Goal: Task Accomplishment & Management: Manage account settings

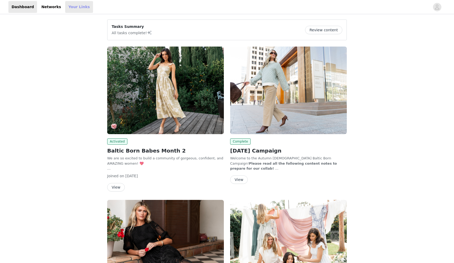
click at [73, 6] on link "Your Links" at bounding box center [79, 7] width 28 height 12
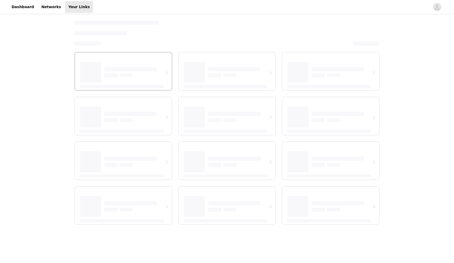
select select "12"
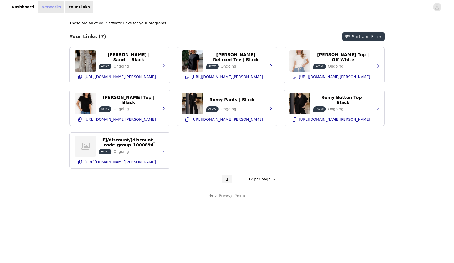
click at [50, 9] on link "Networks" at bounding box center [51, 7] width 26 height 12
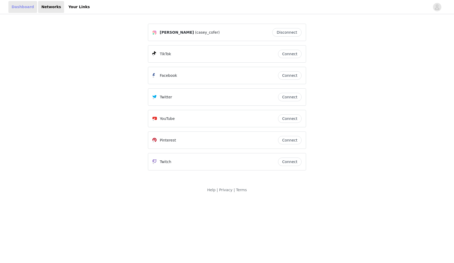
click at [27, 4] on link "Dashboard" at bounding box center [22, 7] width 29 height 12
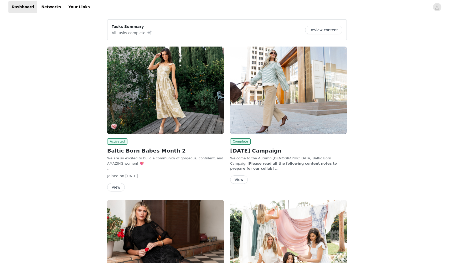
click at [332, 31] on button "Review content" at bounding box center [323, 30] width 37 height 8
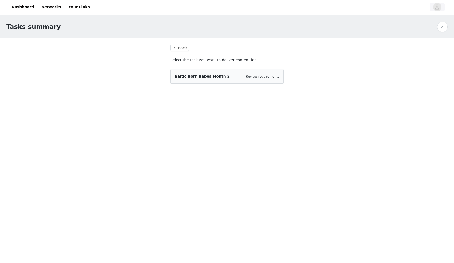
click at [437, 4] on icon "avatar" at bounding box center [436, 7] width 5 height 8
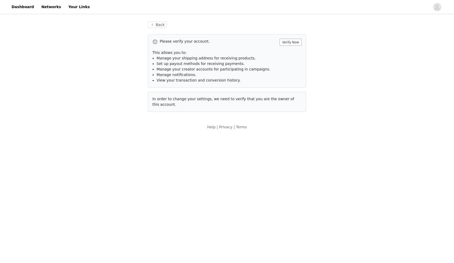
click at [290, 41] on button "Verify Now" at bounding box center [290, 42] width 22 height 7
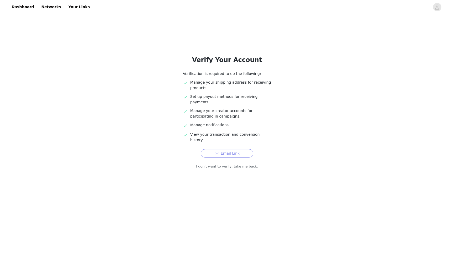
click at [229, 149] on button "Email Link" at bounding box center [227, 153] width 53 height 8
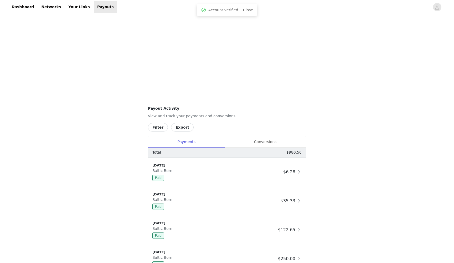
scroll to position [117, 0]
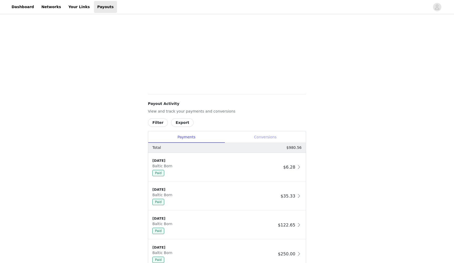
click at [263, 138] on div "Conversions" at bounding box center [264, 137] width 81 height 12
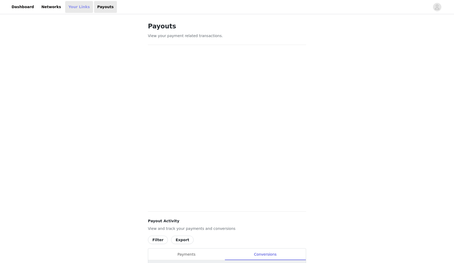
scroll to position [0, 0]
click at [76, 10] on link "Your Links" at bounding box center [79, 7] width 28 height 12
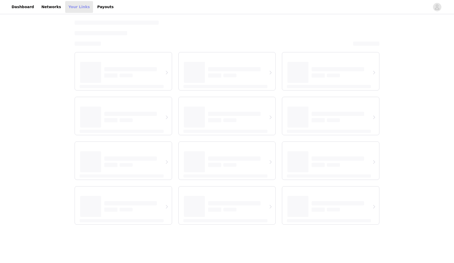
select select "12"
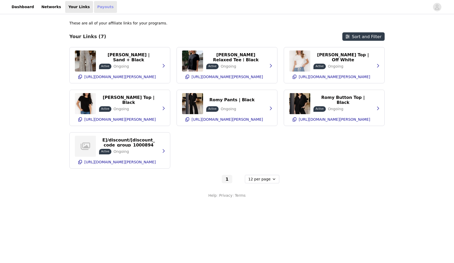
click at [95, 6] on link "Payouts" at bounding box center [105, 7] width 23 height 12
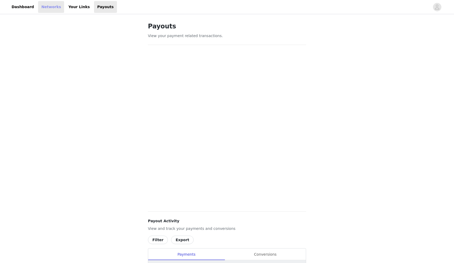
click at [44, 9] on link "Networks" at bounding box center [51, 7] width 26 height 12
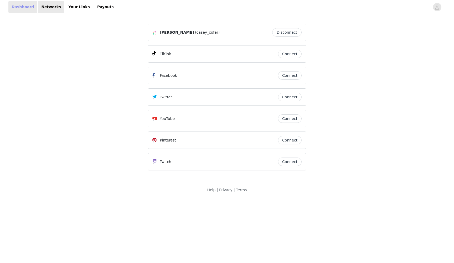
click at [26, 7] on link "Dashboard" at bounding box center [22, 7] width 29 height 12
